Goal: Task Accomplishment & Management: Use online tool/utility

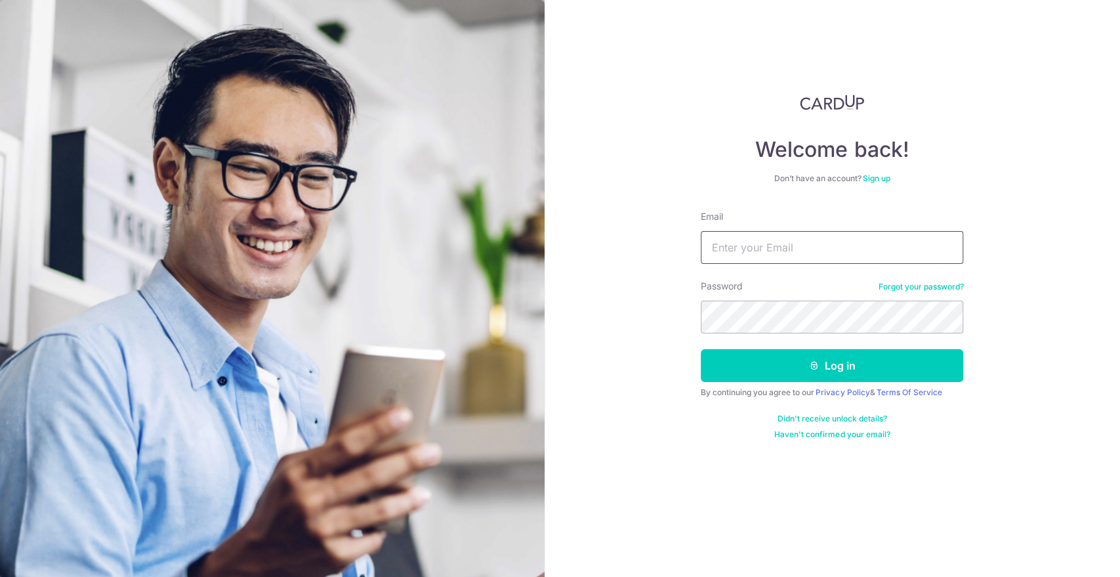
click at [810, 241] on input "Email" at bounding box center [832, 247] width 262 height 33
type input "kennin@gmail.com"
click at [701, 349] on button "Log in" at bounding box center [832, 365] width 262 height 33
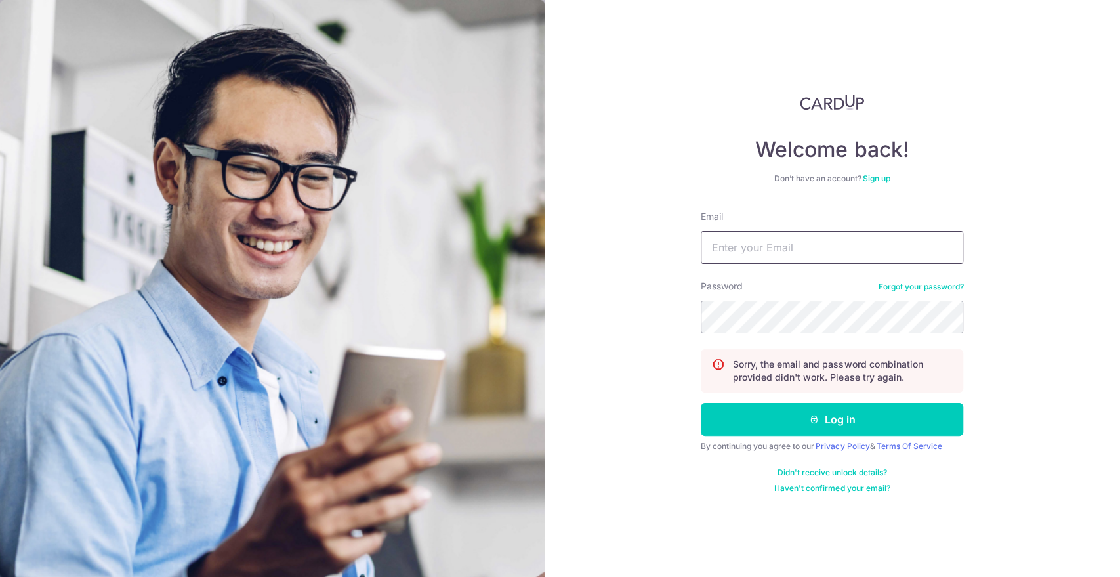
drag, startPoint x: 0, startPoint y: 0, endPoint x: 810, endPoint y: 241, distance: 844.8
click at [810, 241] on input "Email" at bounding box center [832, 247] width 262 height 33
type input "[EMAIL_ADDRESS][DOMAIN_NAME]"
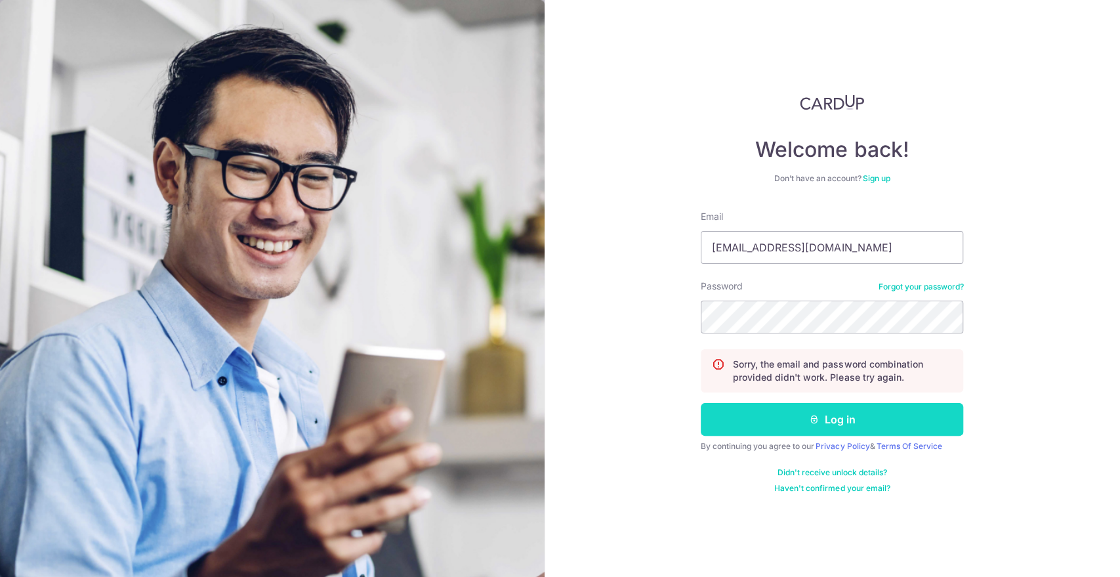
click at [765, 430] on button "Log in" at bounding box center [832, 419] width 262 height 33
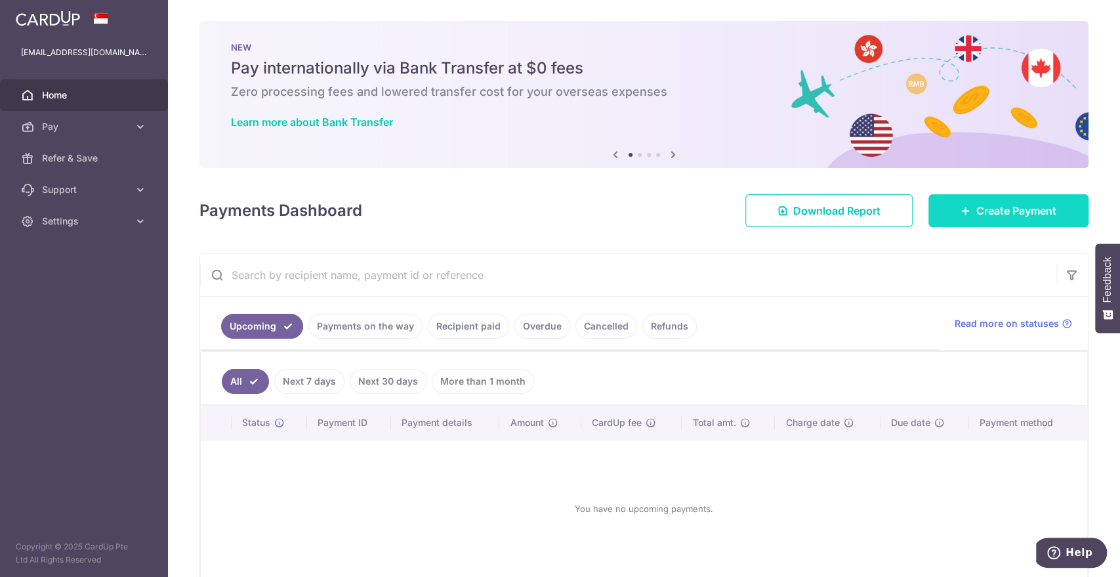
click at [991, 217] on span "Create Payment" at bounding box center [1016, 211] width 80 height 16
